Goal: Navigation & Orientation: Find specific page/section

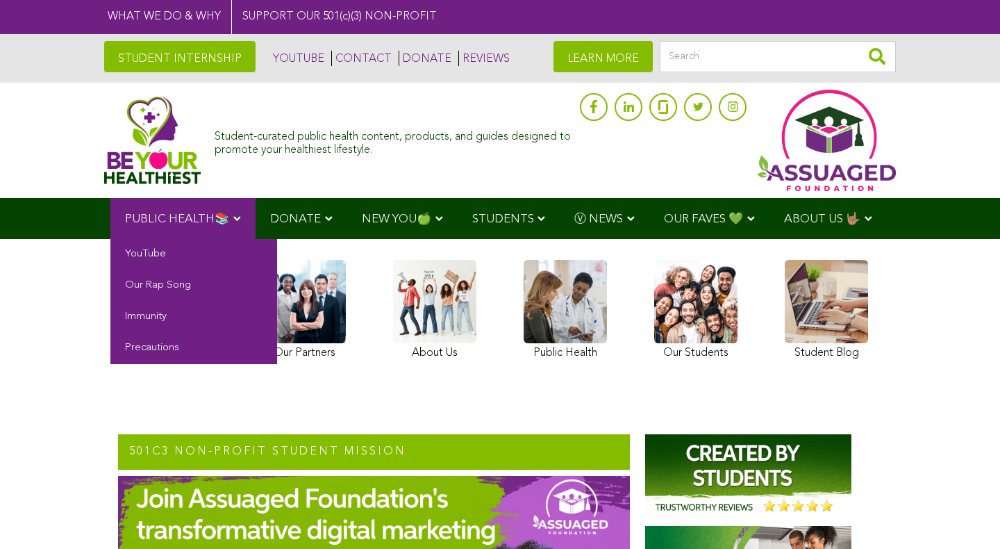
click at [233, 212] on link "PUBLIC HEALTH📚" at bounding box center [182, 218] width 145 height 41
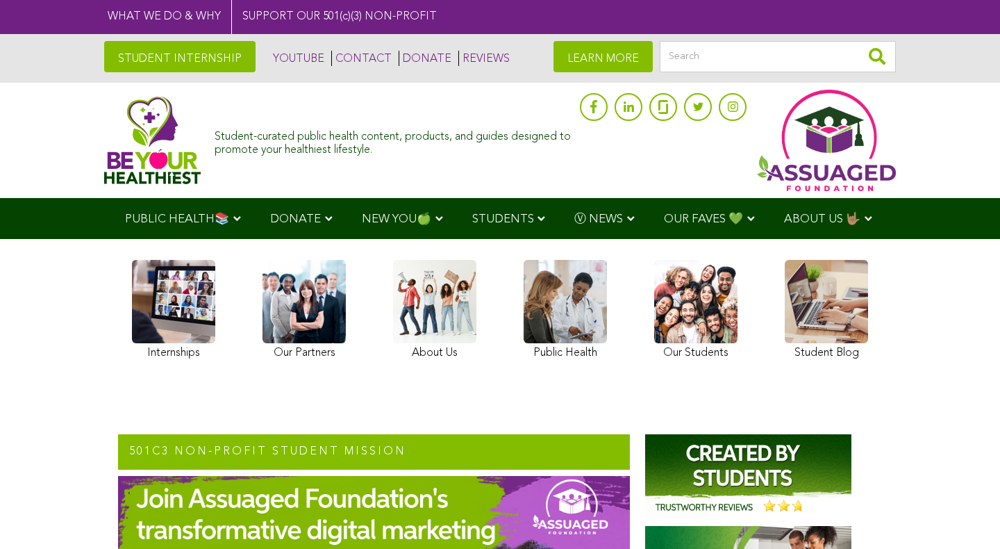
click at [167, 324] on link at bounding box center [173, 312] width 83 height 104
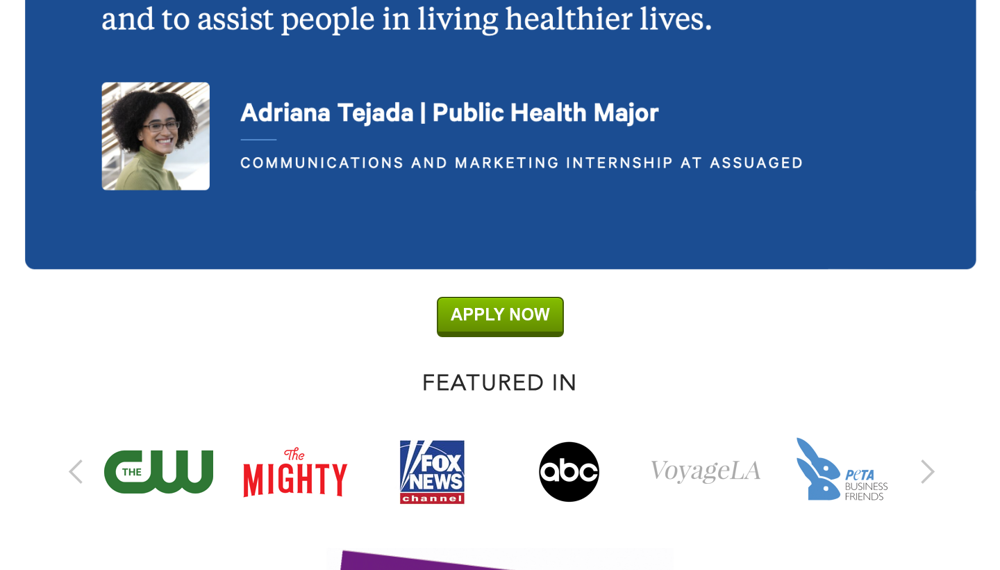
scroll to position [3166, 0]
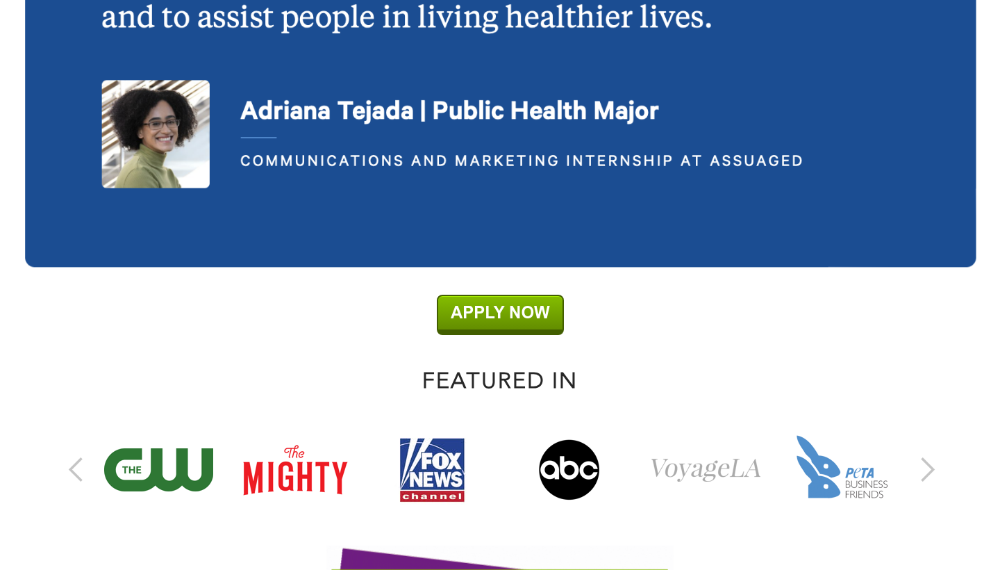
click at [463, 323] on img at bounding box center [500, 315] width 127 height 40
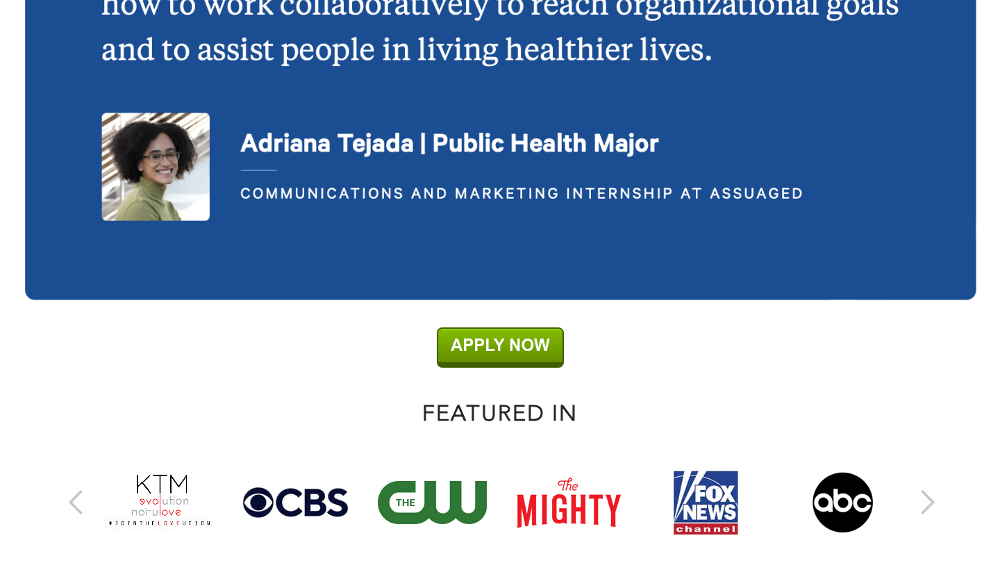
scroll to position [3134, 0]
click at [485, 367] on img at bounding box center [500, 347] width 127 height 40
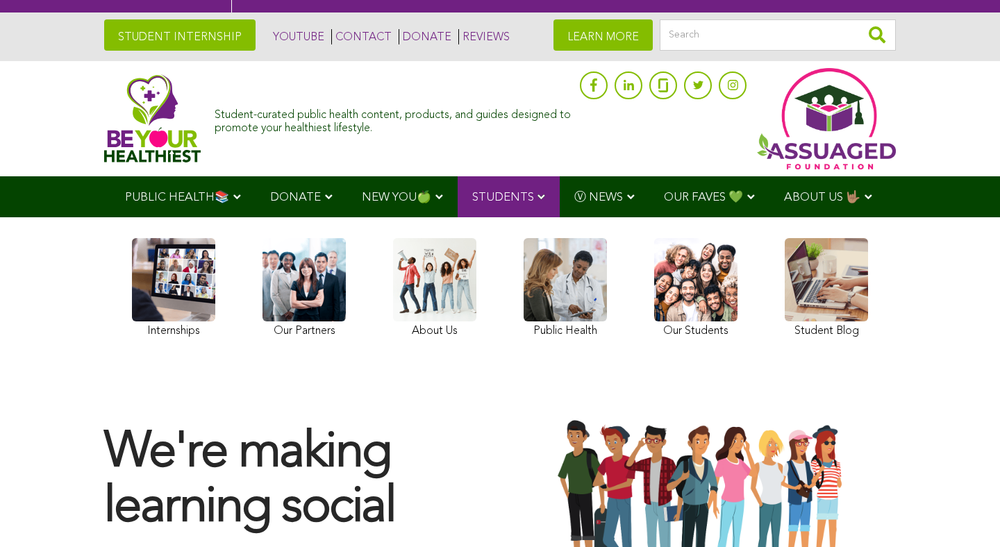
scroll to position [31, 0]
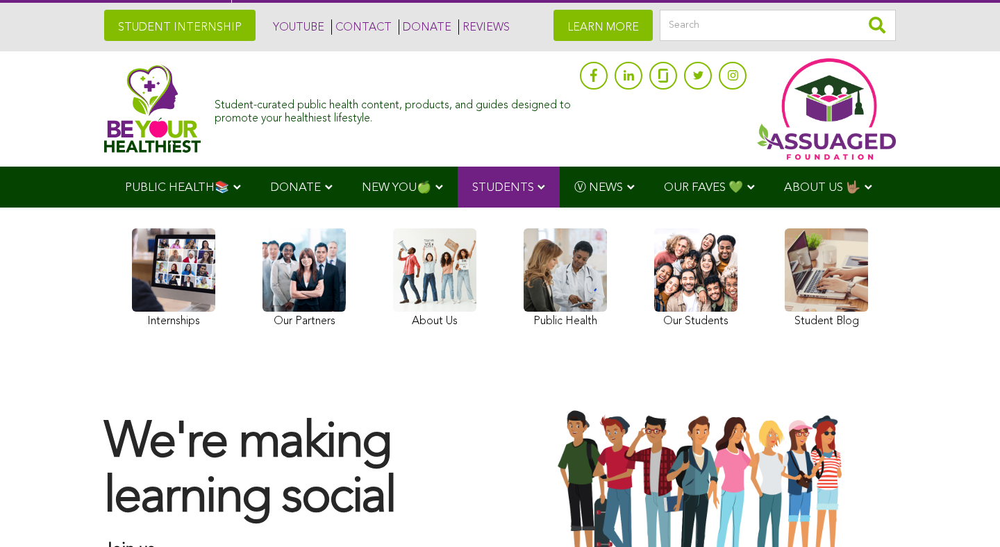
click at [191, 295] on link at bounding box center [173, 281] width 83 height 104
